Goal: Task Accomplishment & Management: Manage account settings

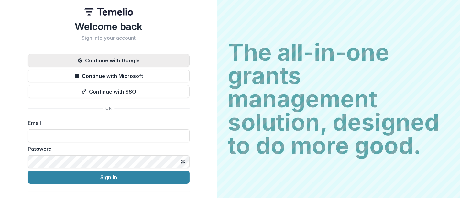
click at [133, 59] on button "Continue with Google" at bounding box center [109, 60] width 162 height 13
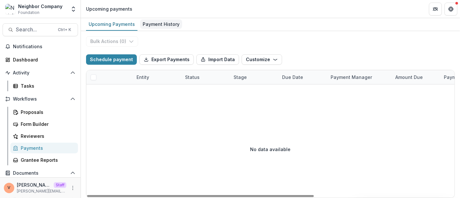
click at [168, 23] on div "Payment History" at bounding box center [161, 23] width 42 height 9
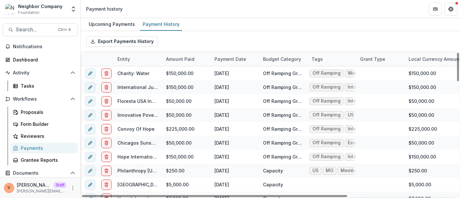
click at [34, 147] on div "Payments" at bounding box center [47, 148] width 52 height 7
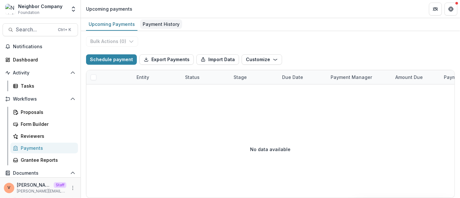
click at [164, 22] on div "Payment History" at bounding box center [161, 23] width 42 height 9
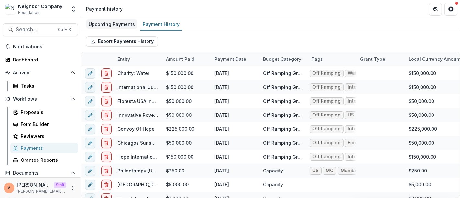
click at [107, 24] on div "Upcoming Payments" at bounding box center [111, 23] width 51 height 9
